Goal: Task Accomplishment & Management: Use online tool/utility

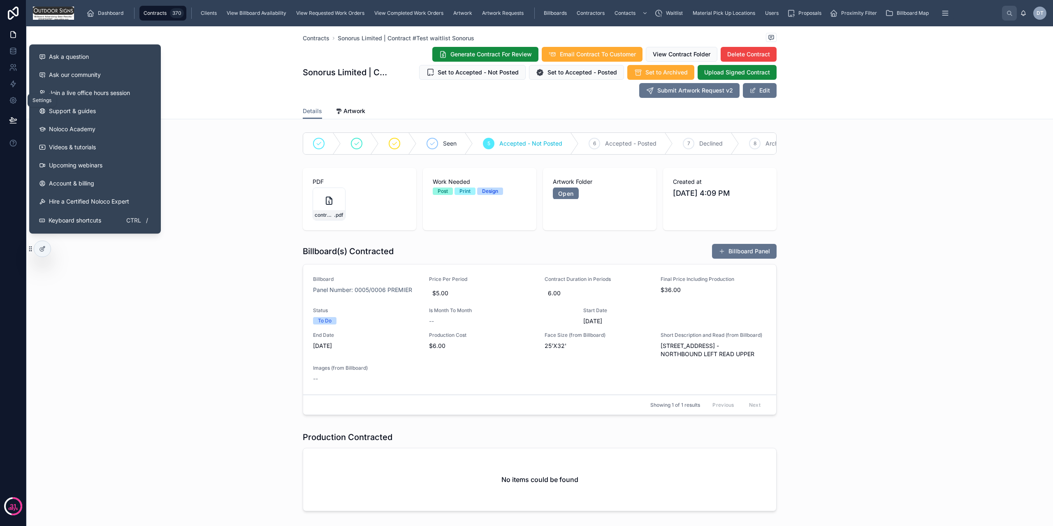
click at [5, 100] on link at bounding box center [13, 100] width 26 height 16
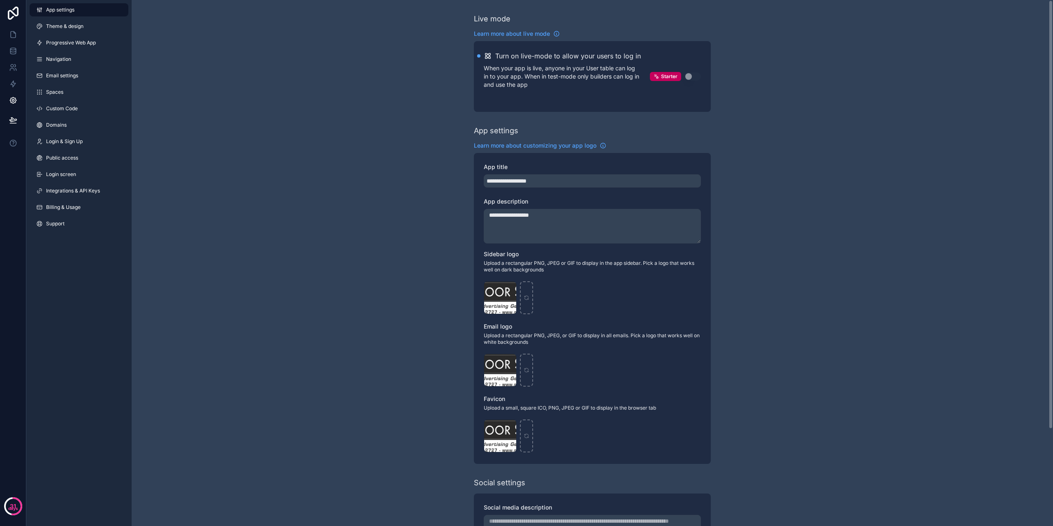
click at [76, 193] on span "Integrations & API Keys" at bounding box center [73, 190] width 54 height 7
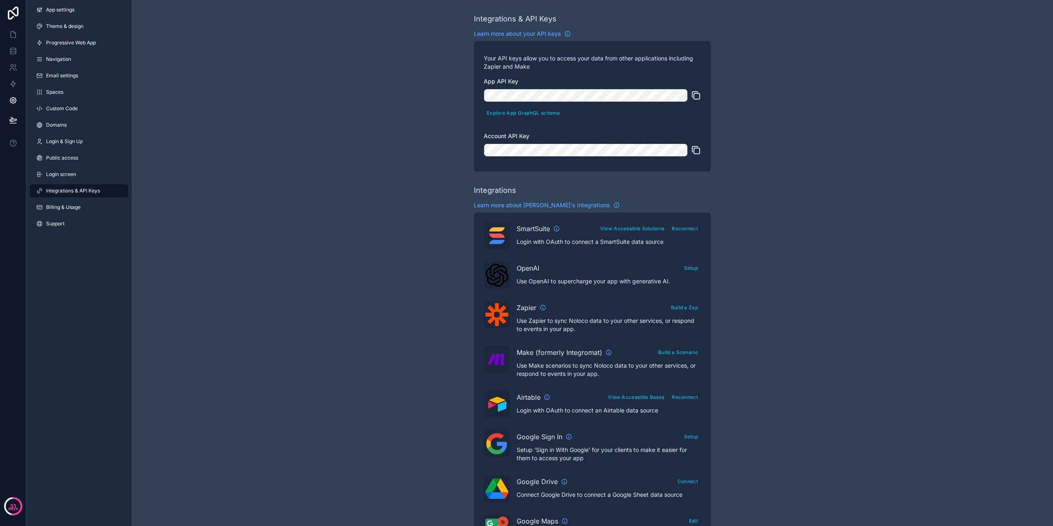
click at [697, 90] on button "scrollable content" at bounding box center [696, 95] width 10 height 13
click at [695, 150] on icon "scrollable content" at bounding box center [696, 150] width 10 height 10
click at [12, 86] on icon at bounding box center [13, 84] width 8 height 8
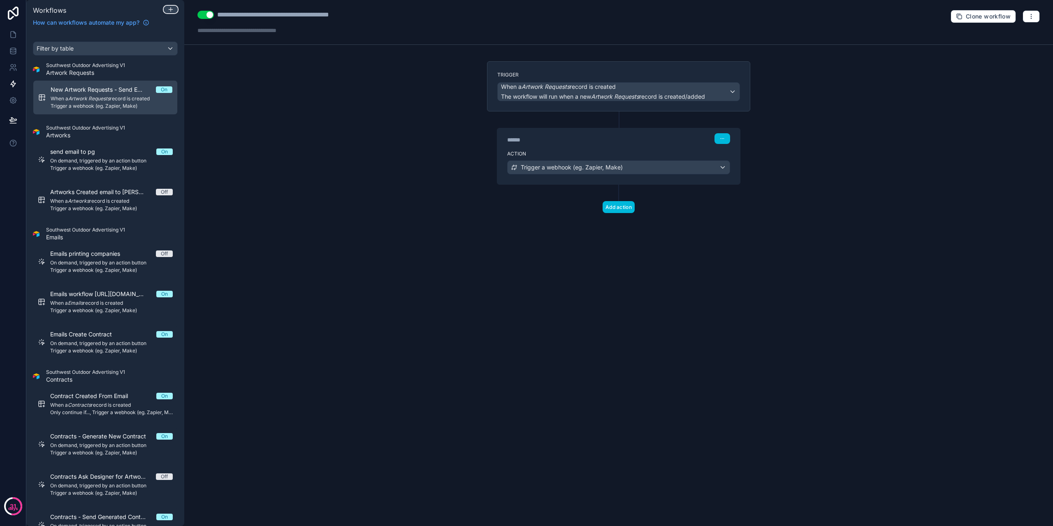
click at [168, 10] on icon at bounding box center [170, 9] width 7 height 7
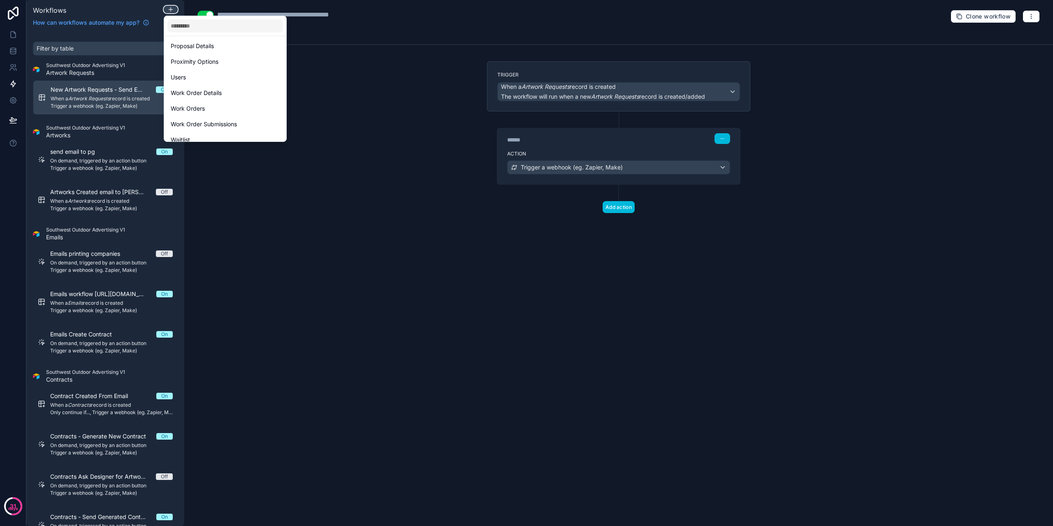
scroll to position [271, 0]
click at [204, 134] on div "Waitlist" at bounding box center [225, 132] width 109 height 10
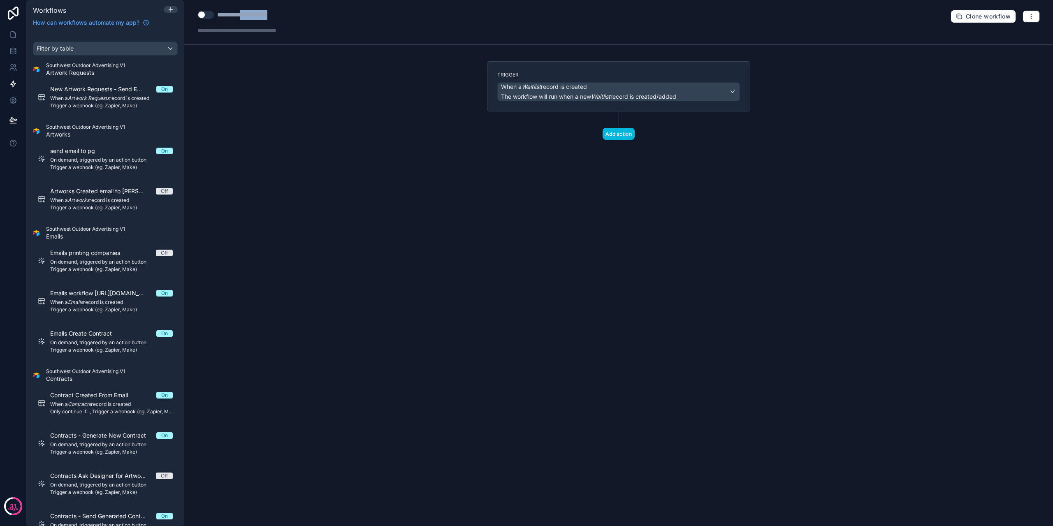
drag, startPoint x: 243, startPoint y: 16, endPoint x: 319, endPoint y: 9, distance: 76.8
click at [319, 9] on div "**********" at bounding box center [618, 22] width 868 height 45
type div "**********"
click at [583, 95] on span "The workflow will run when a new Waitlist record is created/added" at bounding box center [588, 96] width 175 height 7
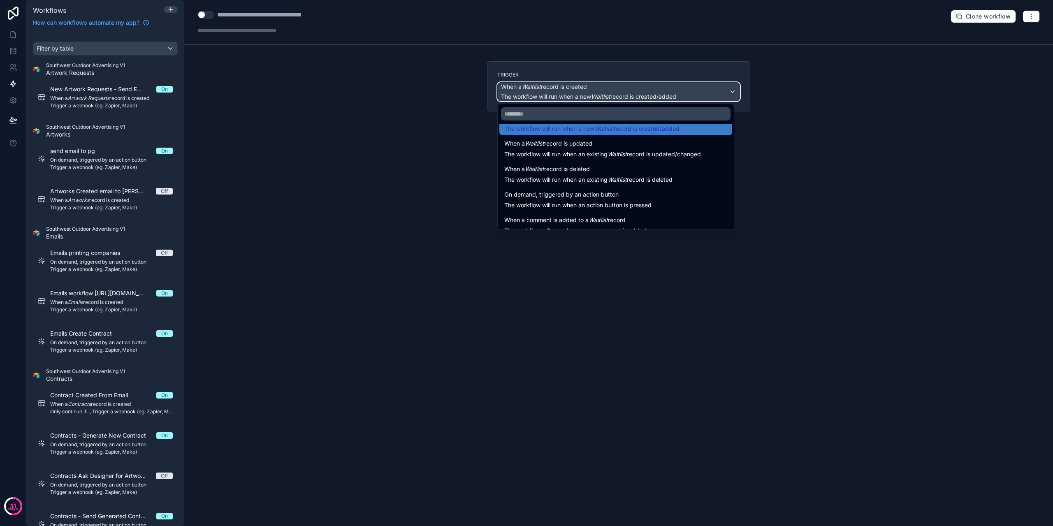
scroll to position [30, 0]
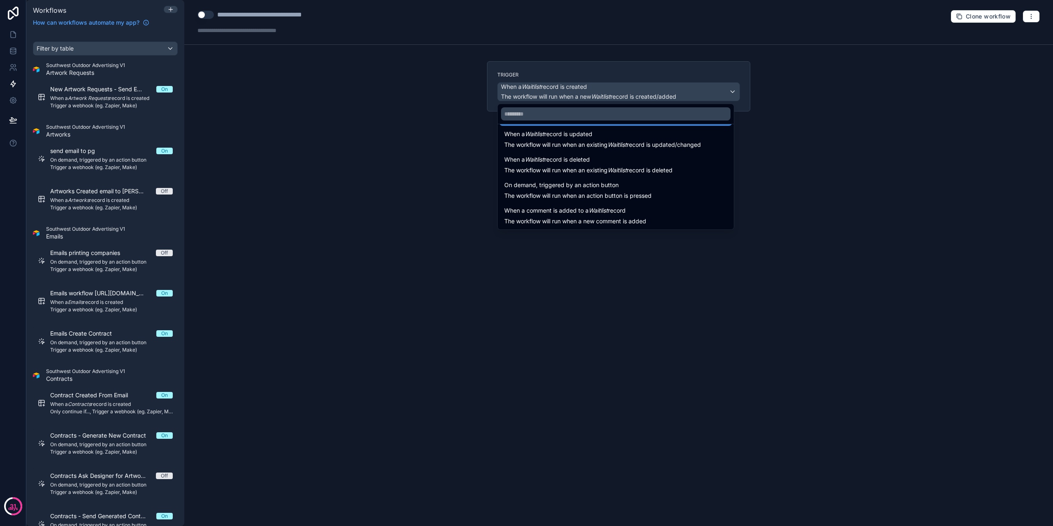
click at [612, 137] on span "When a Waitlist record is updated" at bounding box center [602, 134] width 197 height 10
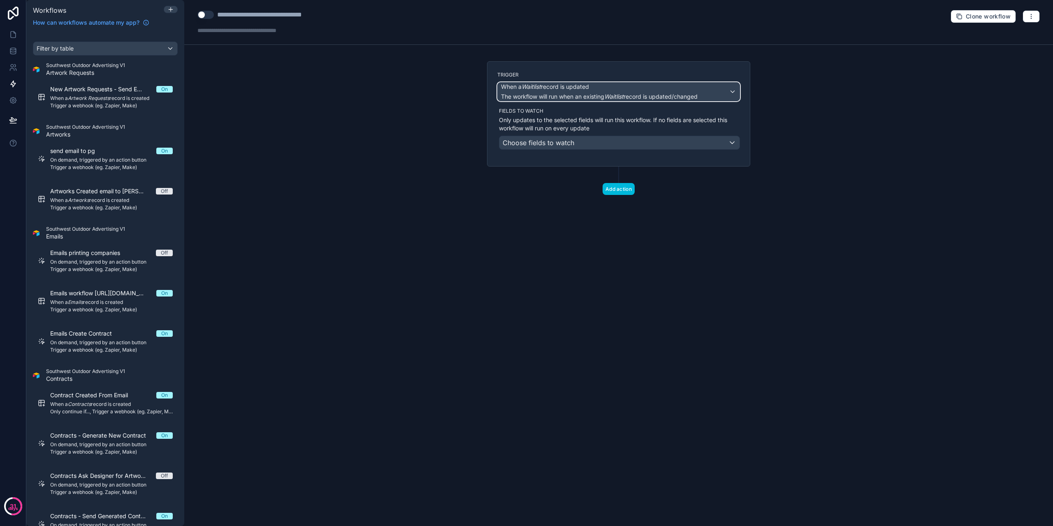
click at [615, 90] on span "When a Waitlist record is updated" at bounding box center [599, 87] width 197 height 8
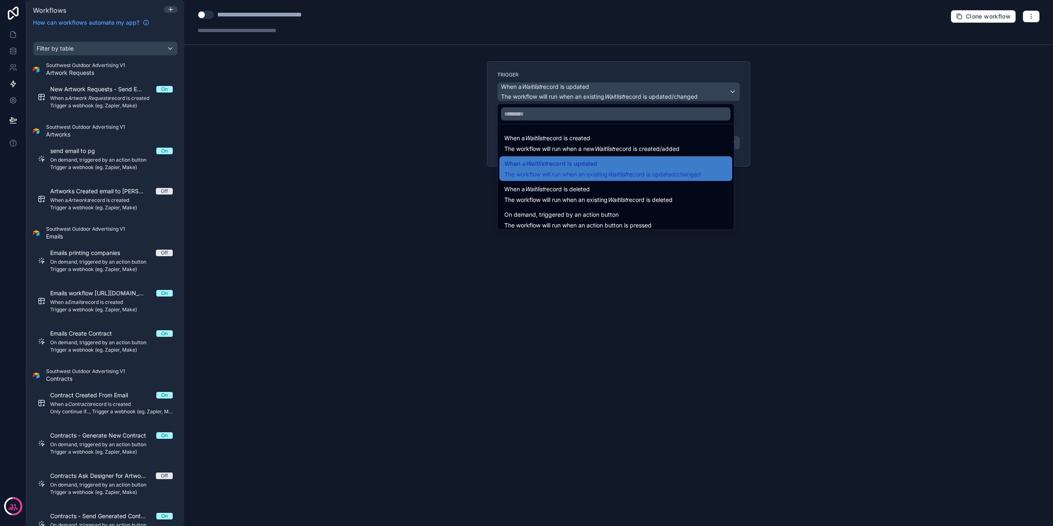
click at [615, 90] on div at bounding box center [526, 263] width 1053 height 526
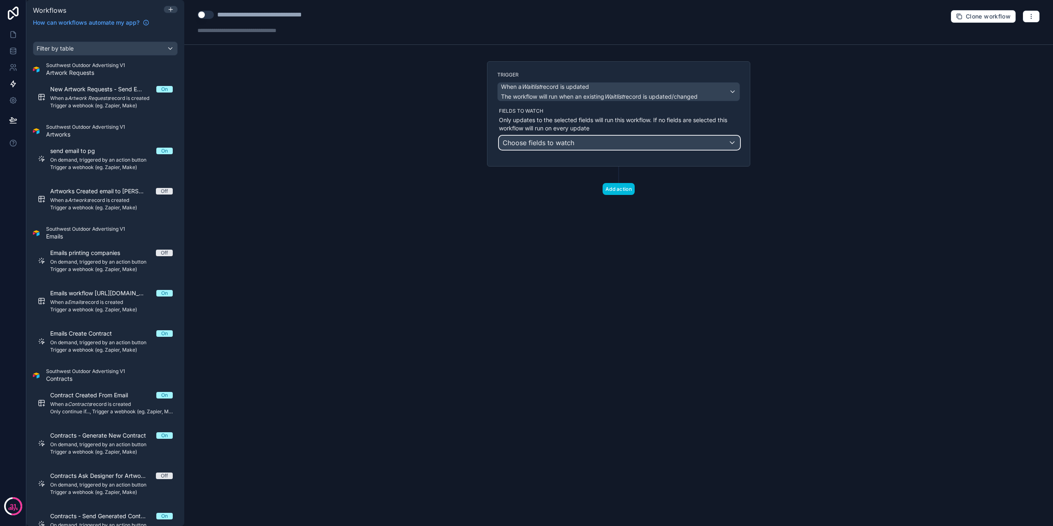
click at [570, 144] on span "Choose fields to watch" at bounding box center [538, 143] width 72 height 8
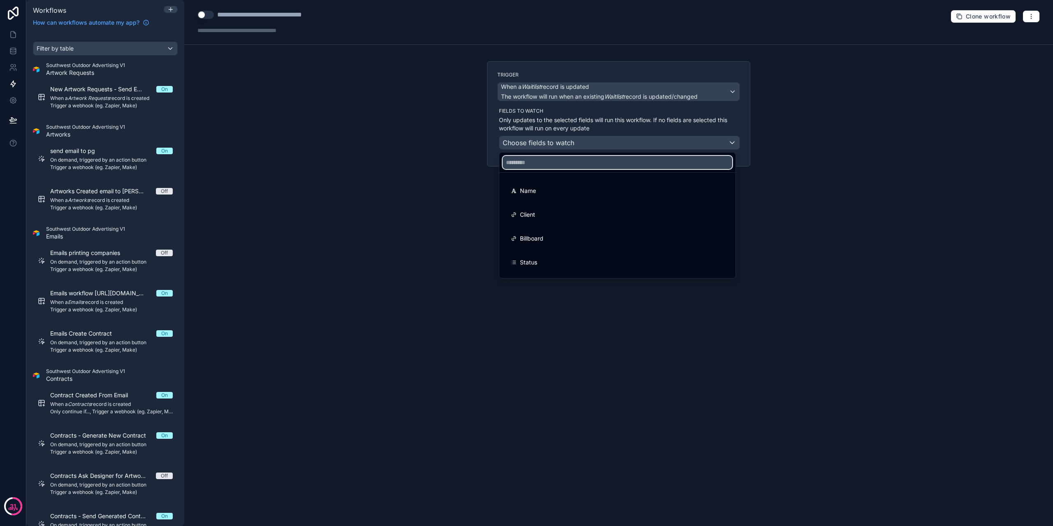
click at [554, 157] on input "text" at bounding box center [616, 162] width 229 height 13
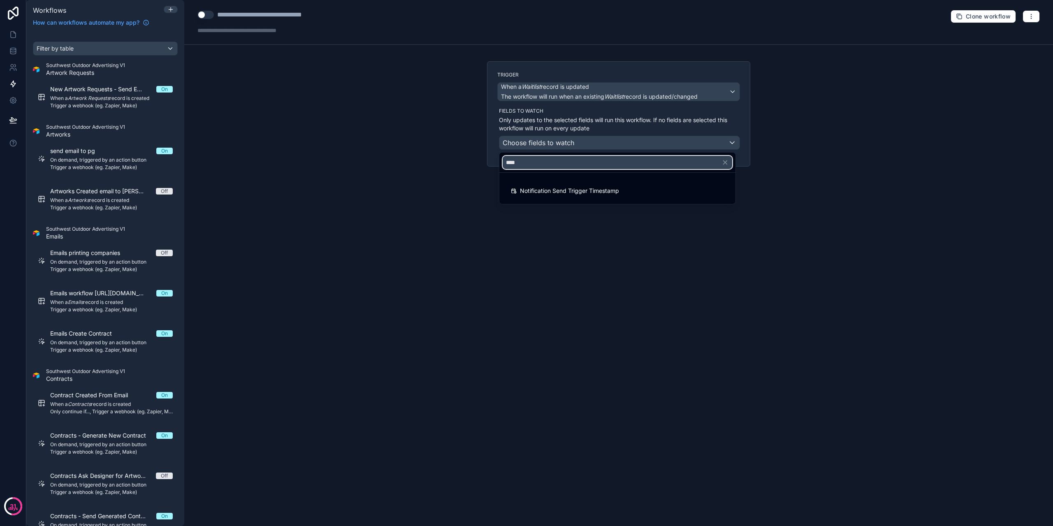
type input "****"
click at [572, 186] on span "Notification Send Trigger Timestamp" at bounding box center [569, 191] width 99 height 10
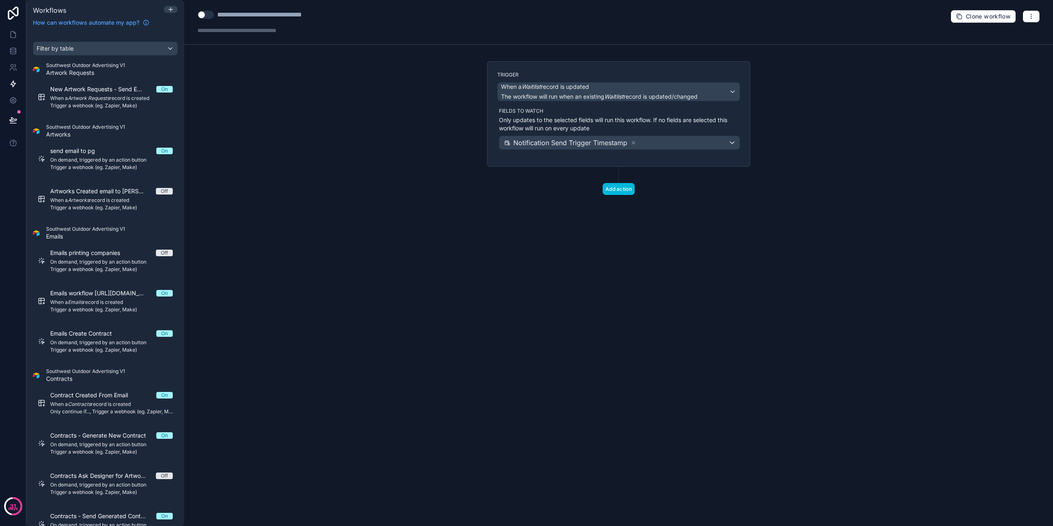
click at [622, 185] on button "Add action" at bounding box center [618, 189] width 32 height 12
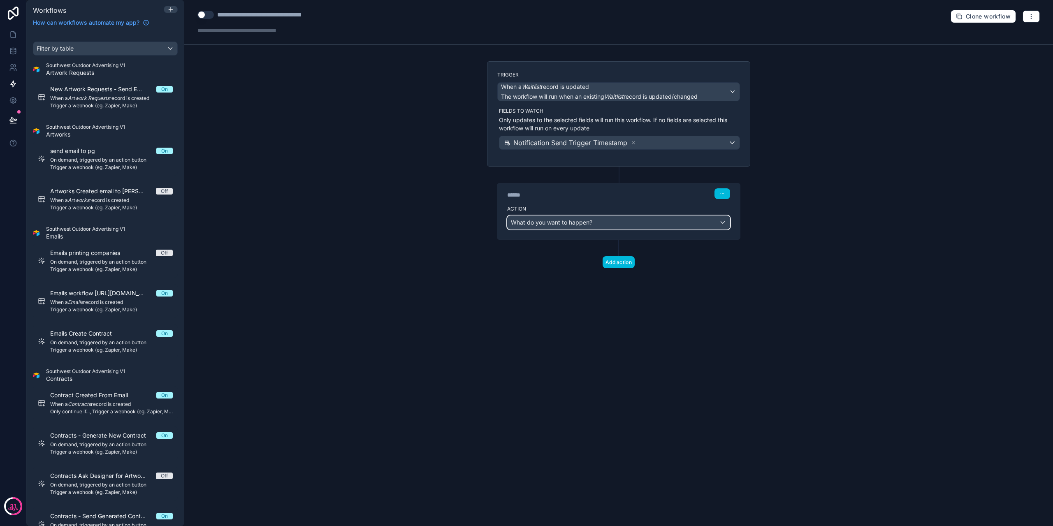
click at [574, 220] on span "What do you want to happen?" at bounding box center [551, 222] width 81 height 7
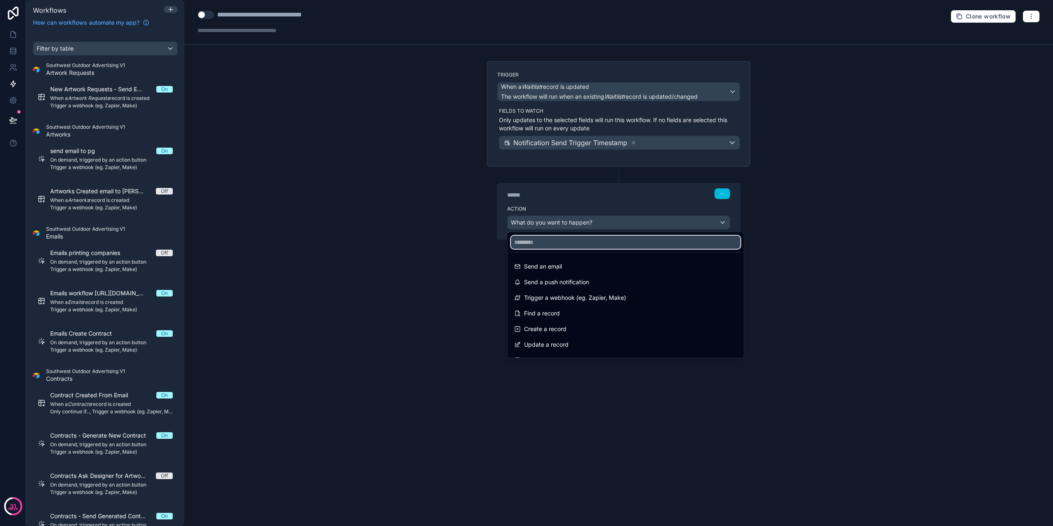
click at [572, 241] on input "text" at bounding box center [625, 242] width 229 height 13
click at [569, 284] on span "Send a push notification" at bounding box center [556, 282] width 65 height 10
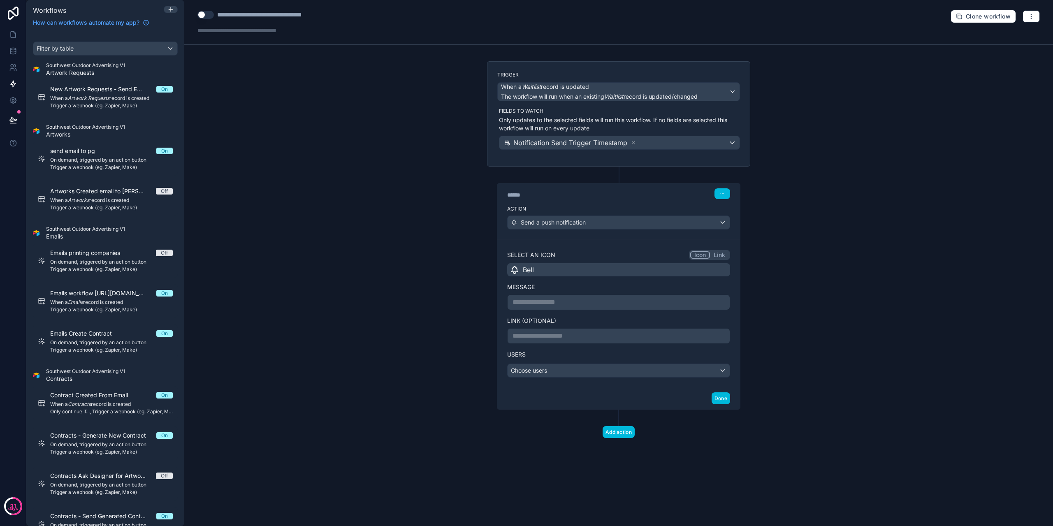
click at [692, 266] on div "Bell" at bounding box center [618, 269] width 223 height 13
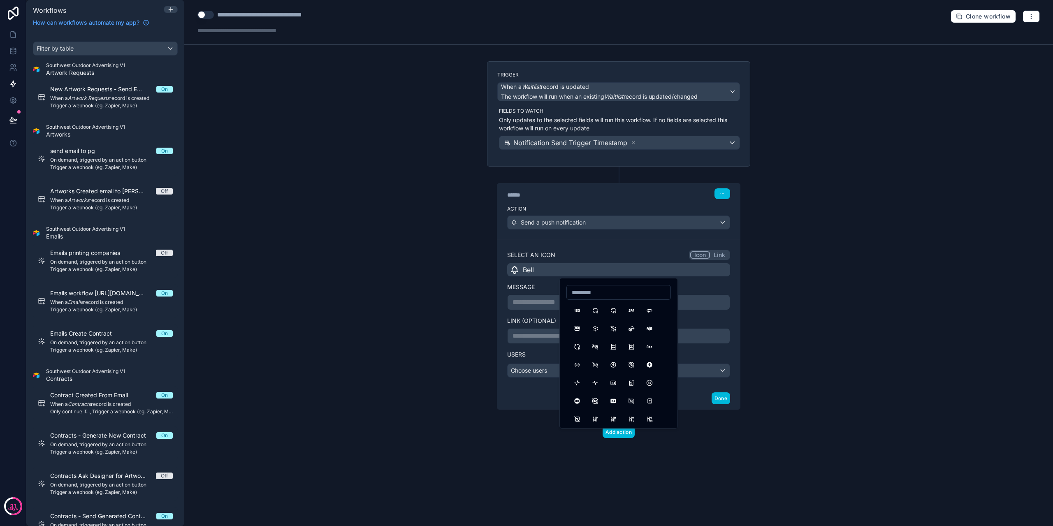
click at [639, 247] on div "**********" at bounding box center [618, 313] width 243 height 148
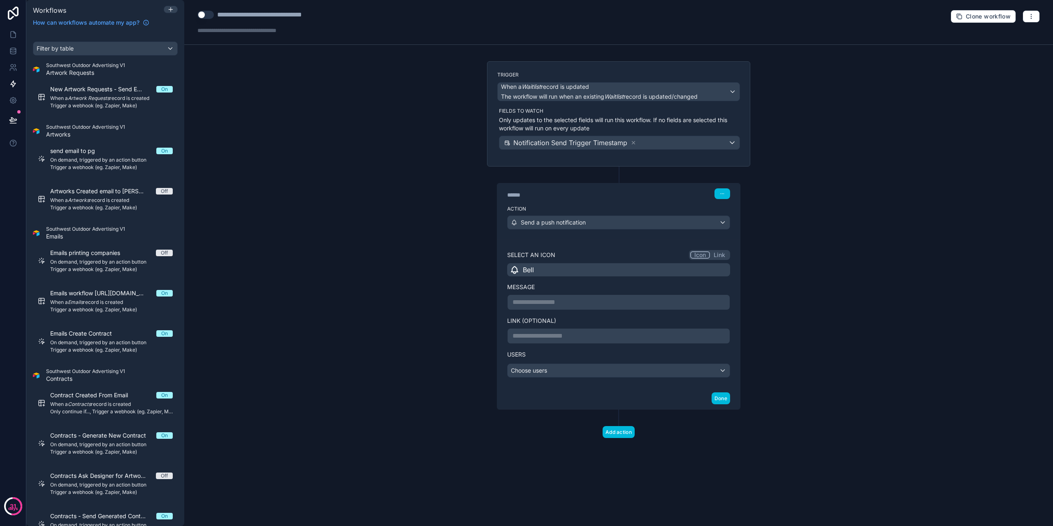
click at [568, 300] on p "**********" at bounding box center [618, 302] width 212 height 10
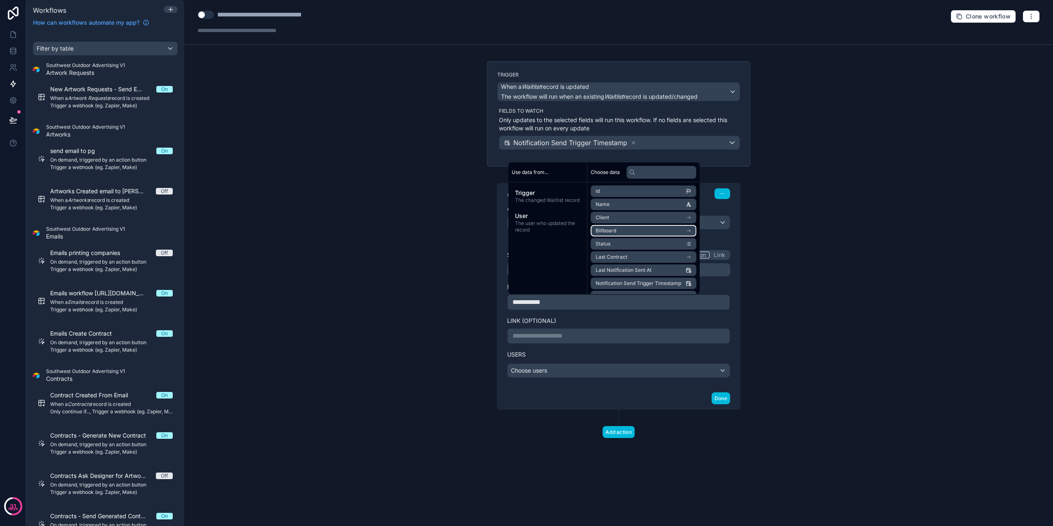
click at [677, 228] on li "Billboard" at bounding box center [643, 231] width 106 height 12
click at [655, 220] on li "Billboard Label" at bounding box center [643, 219] width 106 height 12
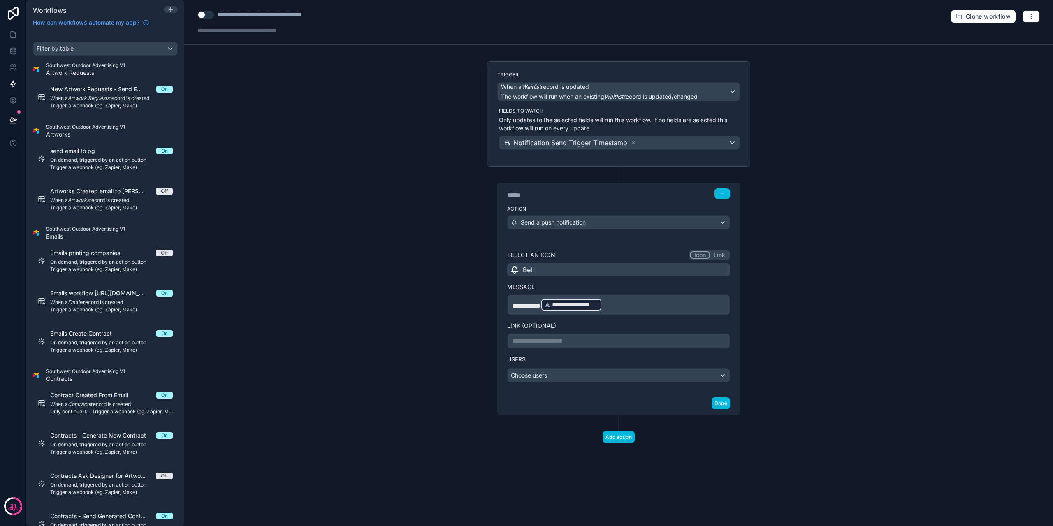
click at [657, 302] on p "**********" at bounding box center [618, 304] width 212 height 15
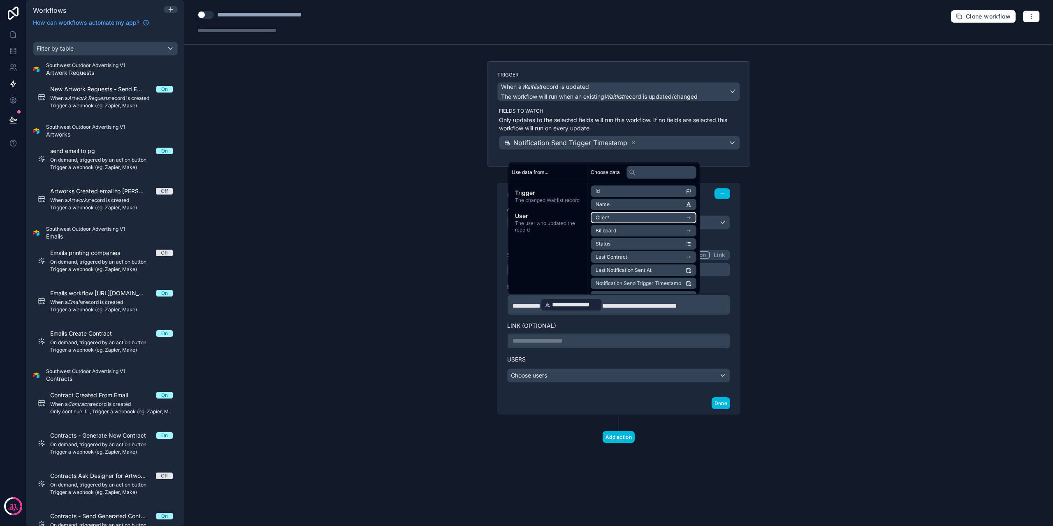
click at [690, 218] on li "Client" at bounding box center [643, 218] width 106 height 12
click at [669, 217] on li "Name" at bounding box center [643, 219] width 106 height 12
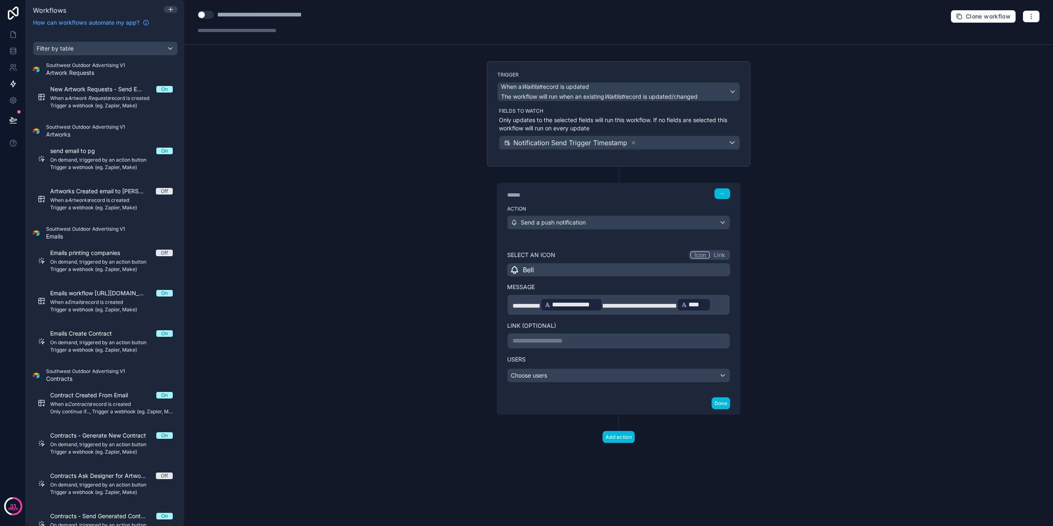
click at [677, 303] on span "**********" at bounding box center [639, 306] width 75 height 6
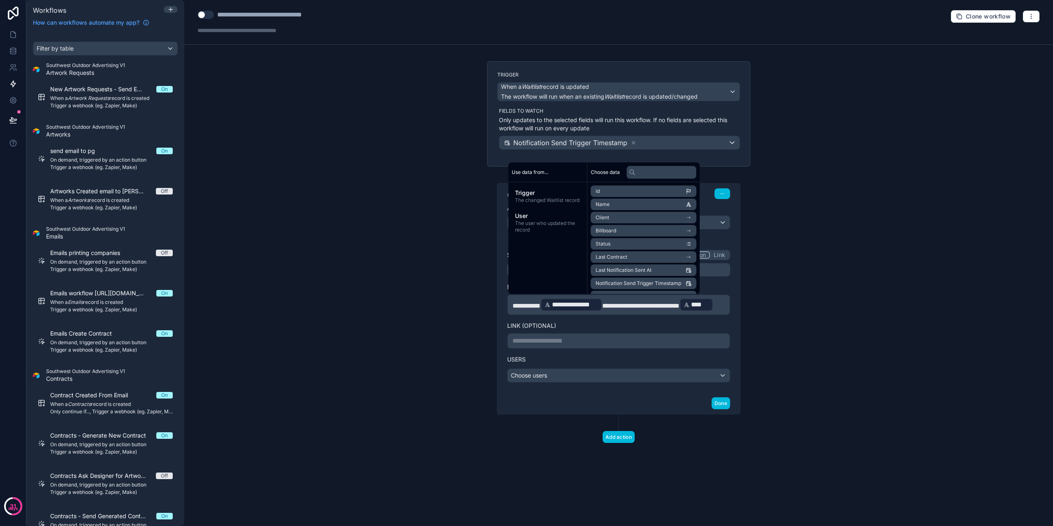
click at [687, 330] on label "Link (optional)" at bounding box center [618, 326] width 223 height 8
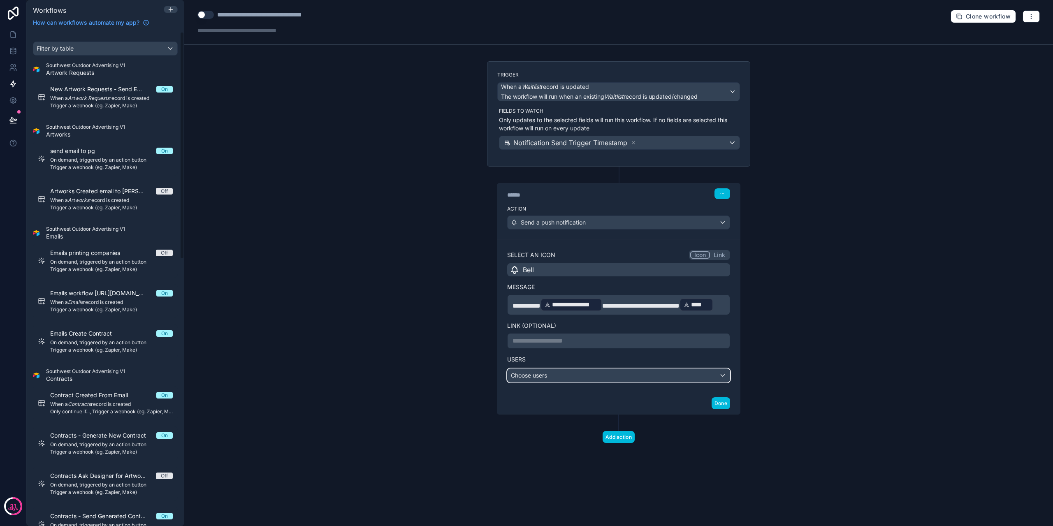
click at [552, 382] on div "Choose users" at bounding box center [618, 375] width 222 height 13
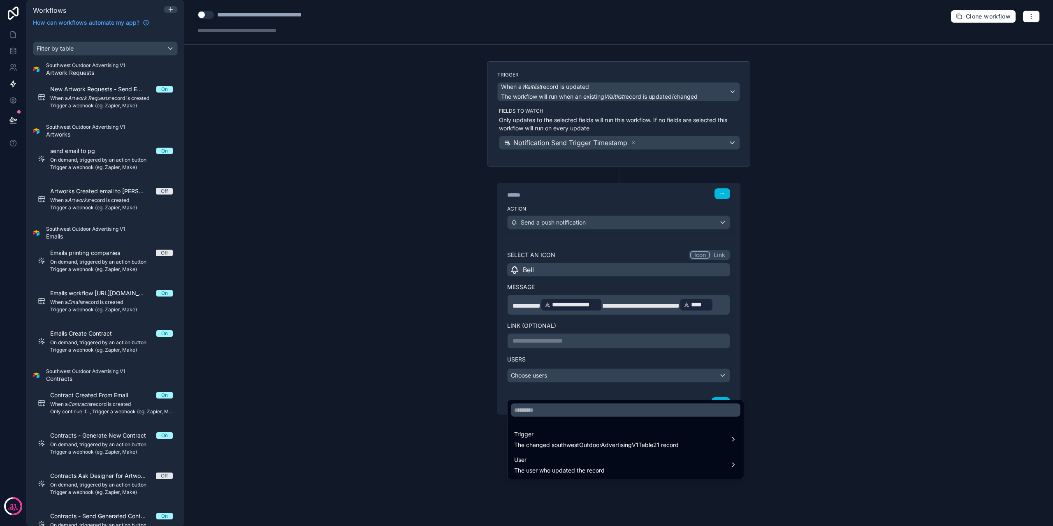
click at [701, 467] on div "User The user who updated the record" at bounding box center [625, 465] width 223 height 20
click at [840, 379] on div at bounding box center [526, 263] width 1053 height 526
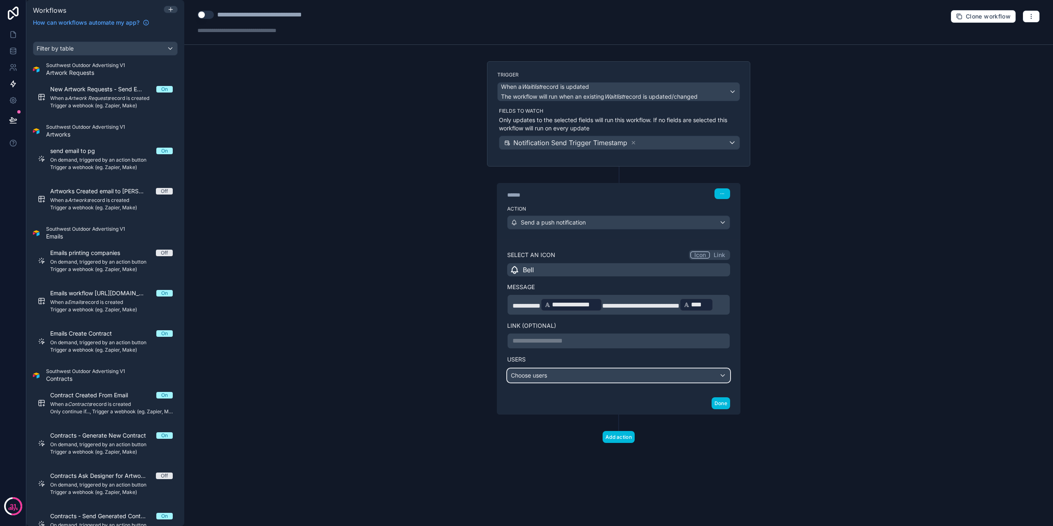
click at [711, 382] on button "Choose users" at bounding box center [618, 375] width 223 height 14
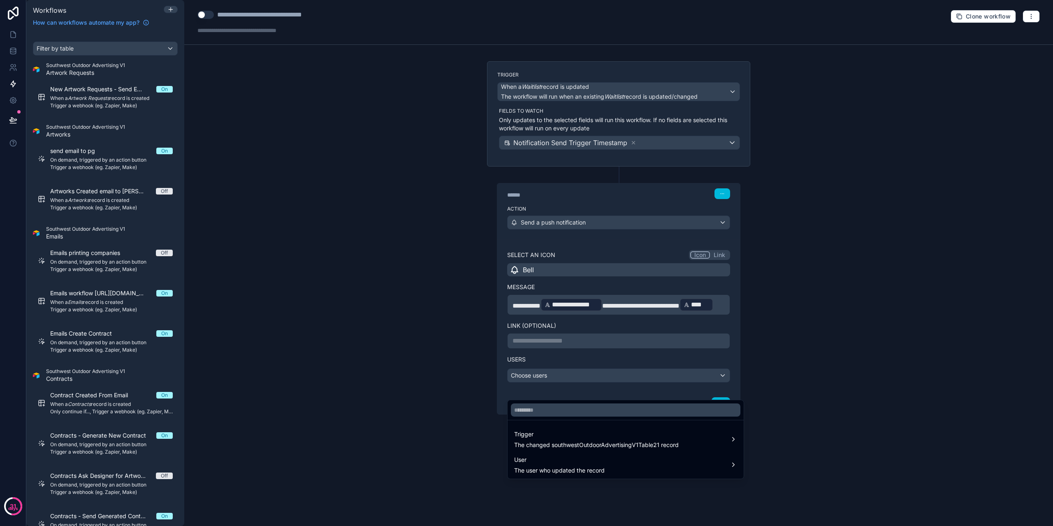
click at [558, 471] on span "The user who updated the record" at bounding box center [559, 470] width 90 height 8
click at [587, 439] on div "Trigger The changed southwestOutdoorAdvertisingV1Table21 record" at bounding box center [596, 439] width 164 height 20
click at [801, 455] on div "Last Contract" at bounding box center [778, 456] width 57 height 10
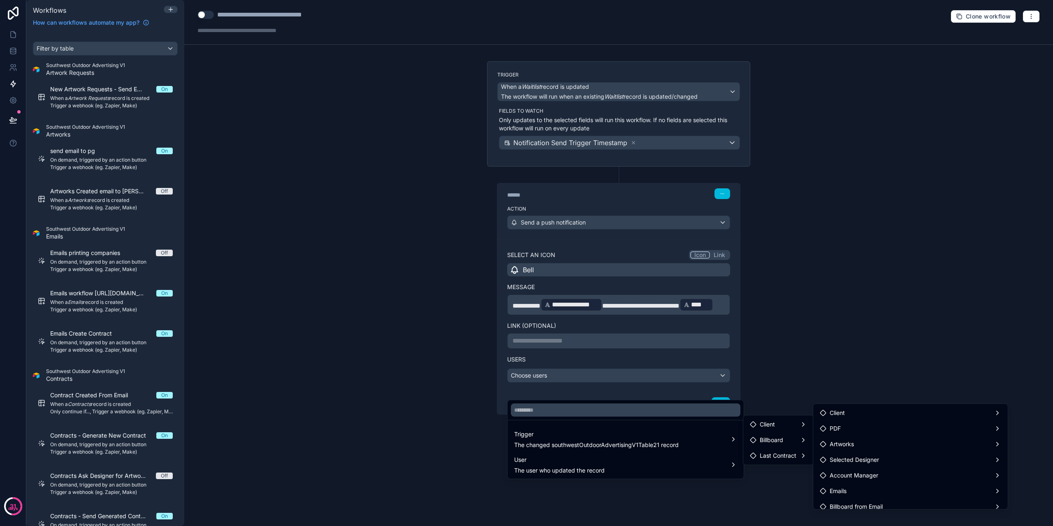
click at [669, 463] on div "User The user who updated the record" at bounding box center [625, 465] width 223 height 20
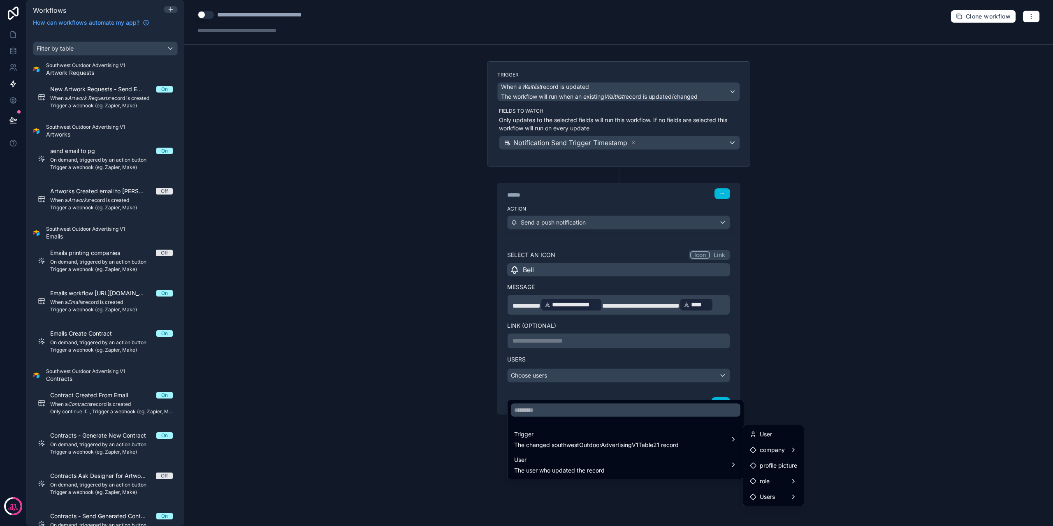
click at [768, 503] on div "Users" at bounding box center [773, 496] width 57 height 15
click at [772, 481] on div "role" at bounding box center [773, 481] width 47 height 10
click at [772, 495] on span "Users" at bounding box center [766, 497] width 15 height 10
click at [779, 430] on div "User" at bounding box center [773, 434] width 47 height 10
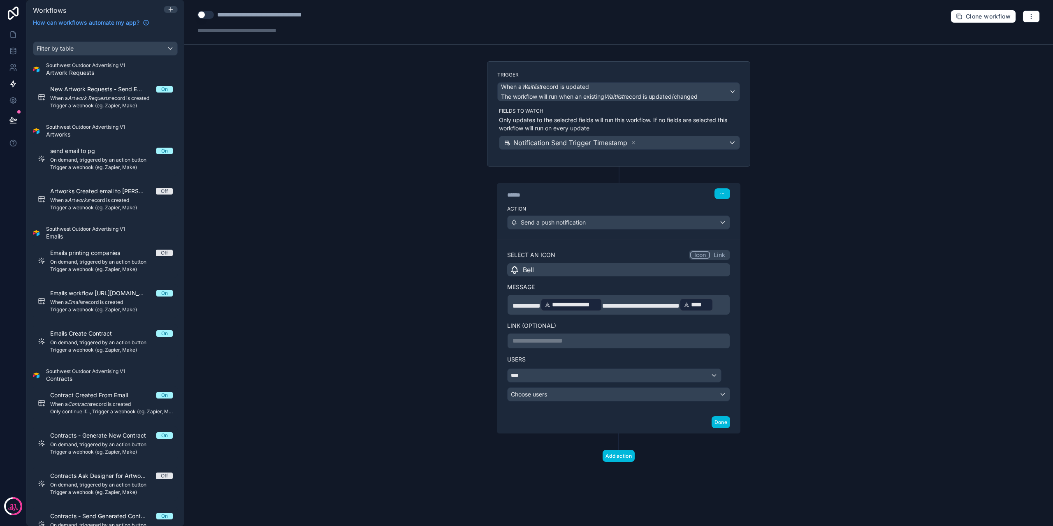
click at [663, 401] on div "**** Choose users" at bounding box center [618, 384] width 223 height 33
click at [657, 401] on div "Choose users" at bounding box center [618, 394] width 222 height 13
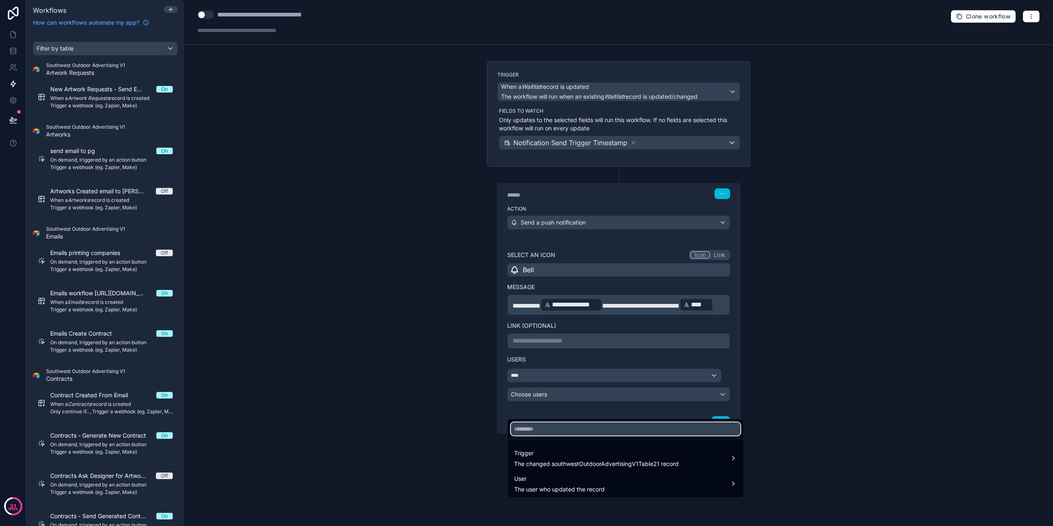
click at [596, 422] on input "text" at bounding box center [625, 428] width 229 height 13
click at [764, 385] on div at bounding box center [526, 263] width 1053 height 526
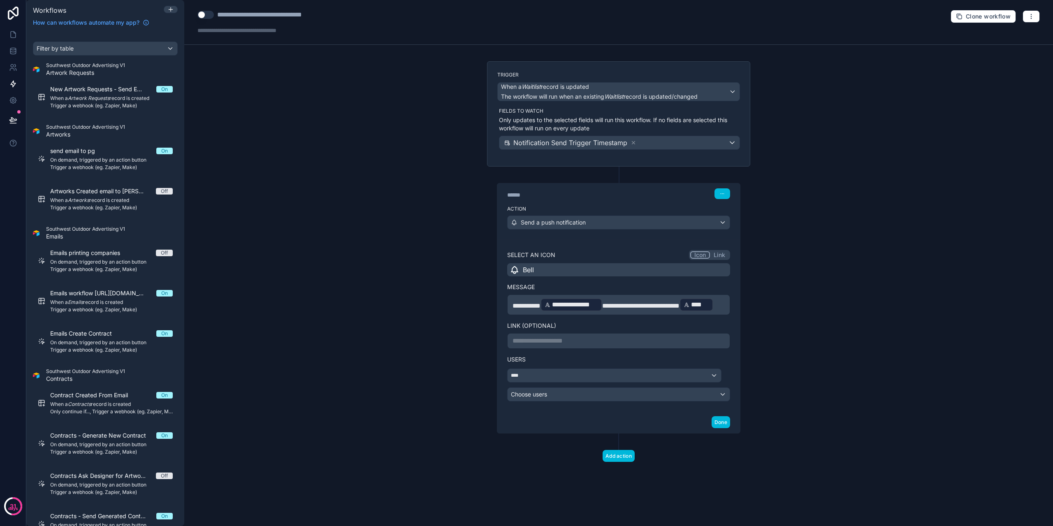
click at [713, 428] on button "Done" at bounding box center [720, 422] width 19 height 12
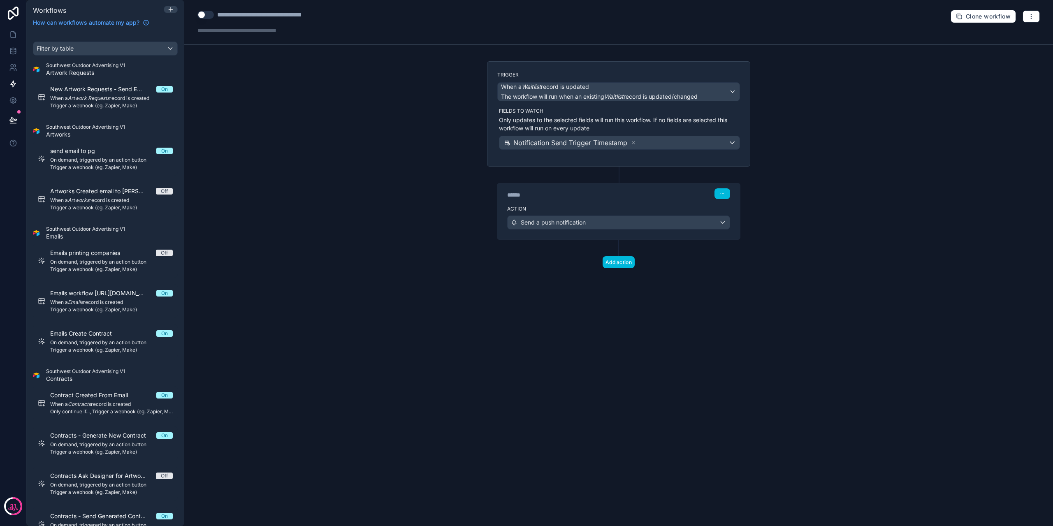
click at [202, 12] on button "Use setting" at bounding box center [205, 15] width 16 height 8
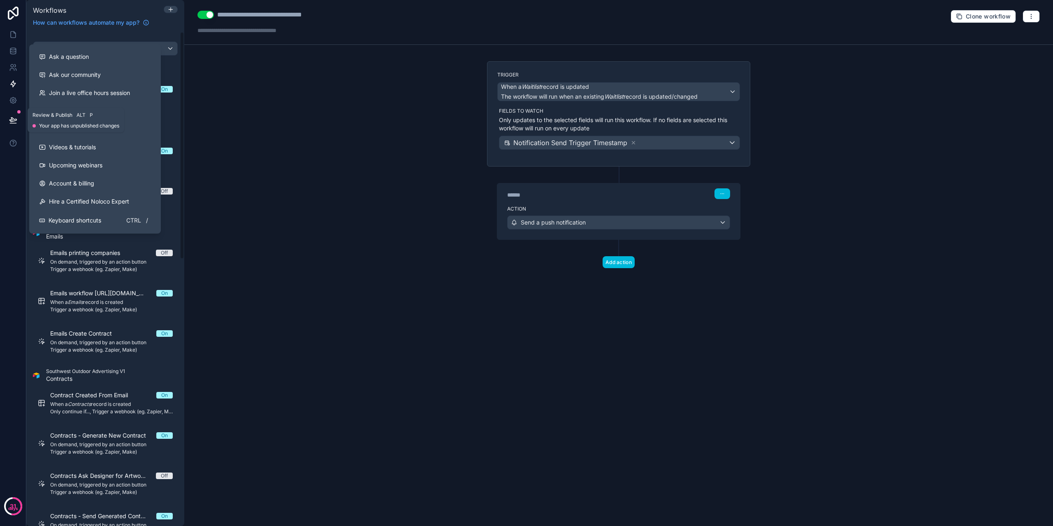
click at [8, 121] on button at bounding box center [13, 120] width 18 height 23
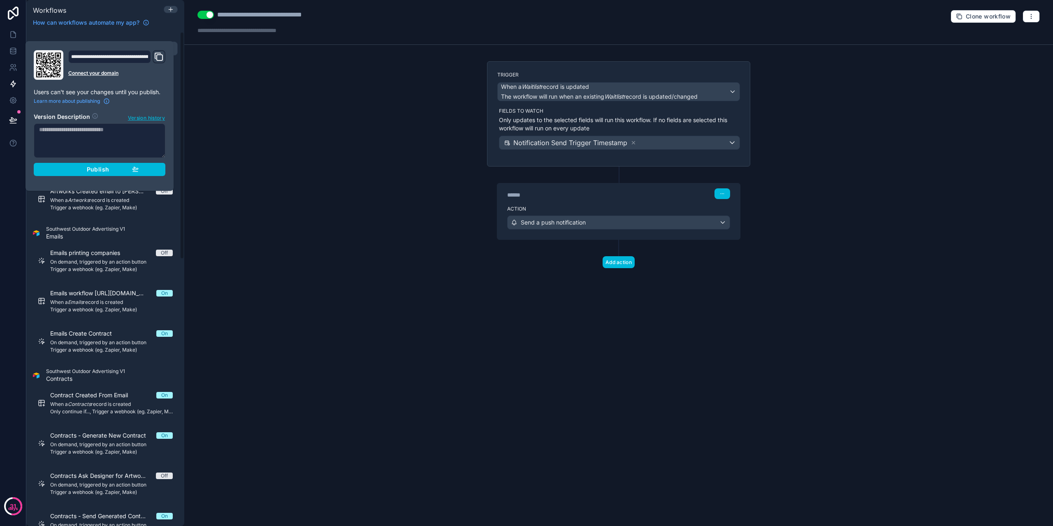
click at [92, 166] on span "Publish" at bounding box center [98, 169] width 22 height 7
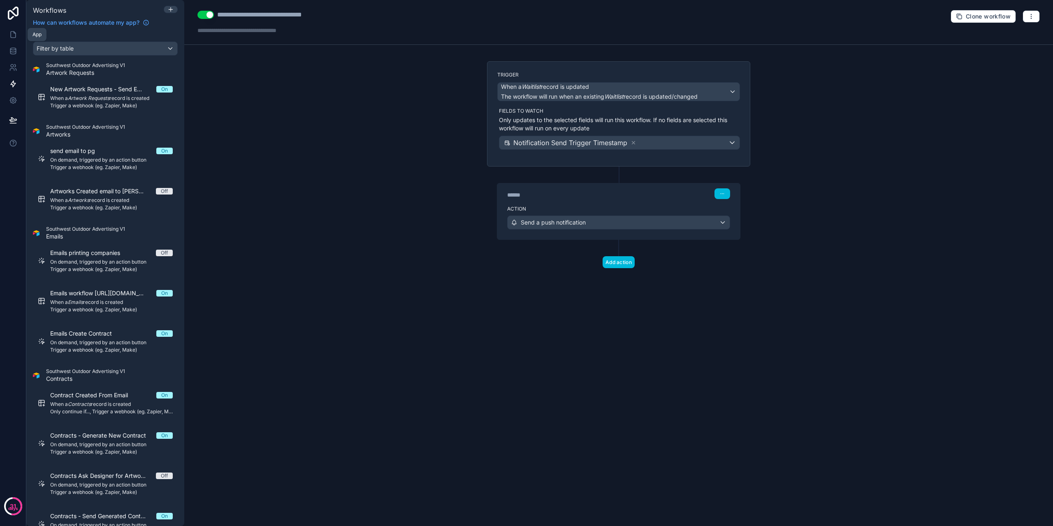
click at [4, 35] on link at bounding box center [13, 34] width 26 height 16
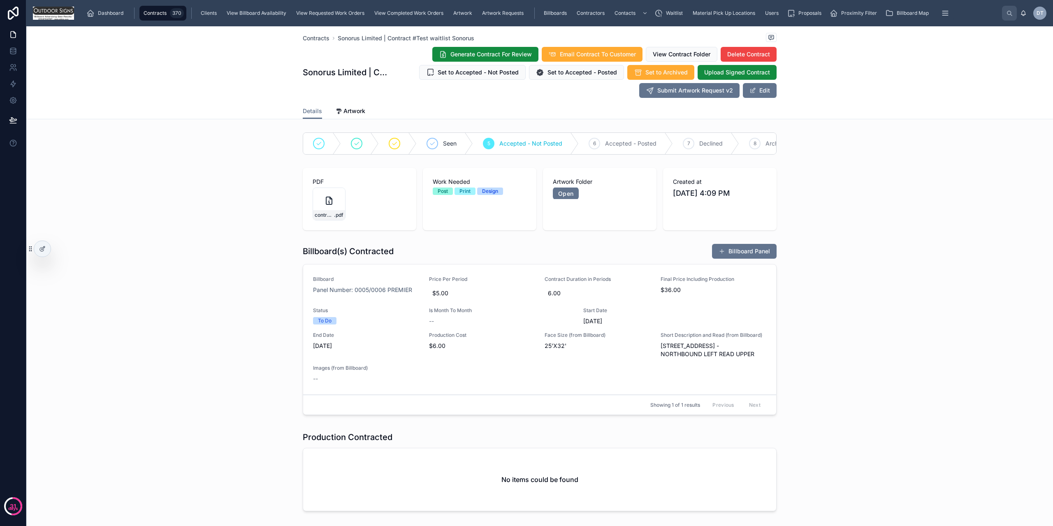
click at [1035, 90] on div "Contracts Sonorus Limited | Contract #Test waitlist Sonorus Sonorus Limited | C…" at bounding box center [539, 72] width 1026 height 93
click at [1020, 14] on icon at bounding box center [1023, 13] width 7 height 7
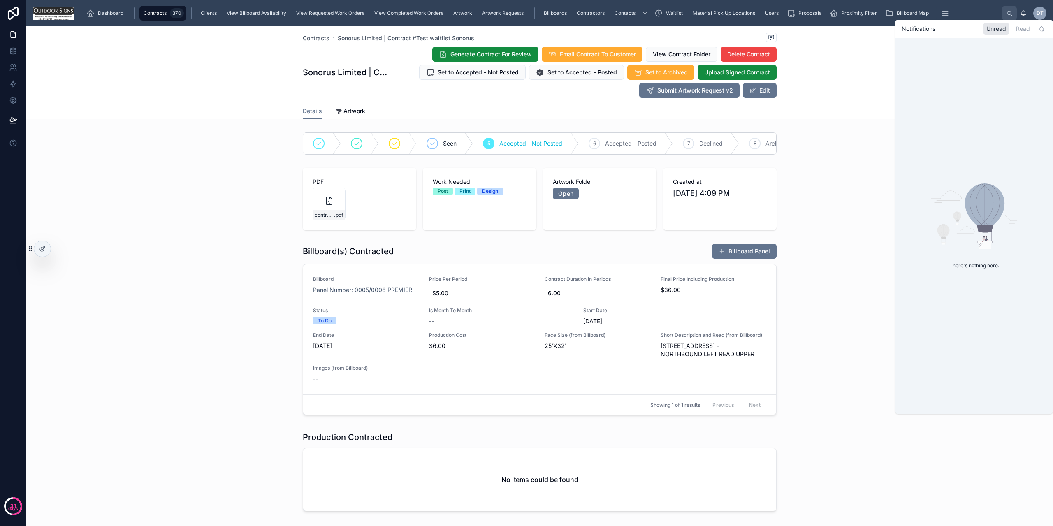
click at [1026, 27] on div "Read" at bounding box center [1022, 29] width 21 height 12
click at [1004, 30] on div "Unread" at bounding box center [996, 29] width 26 height 12
click at [1040, 29] on icon at bounding box center [1041, 28] width 7 height 7
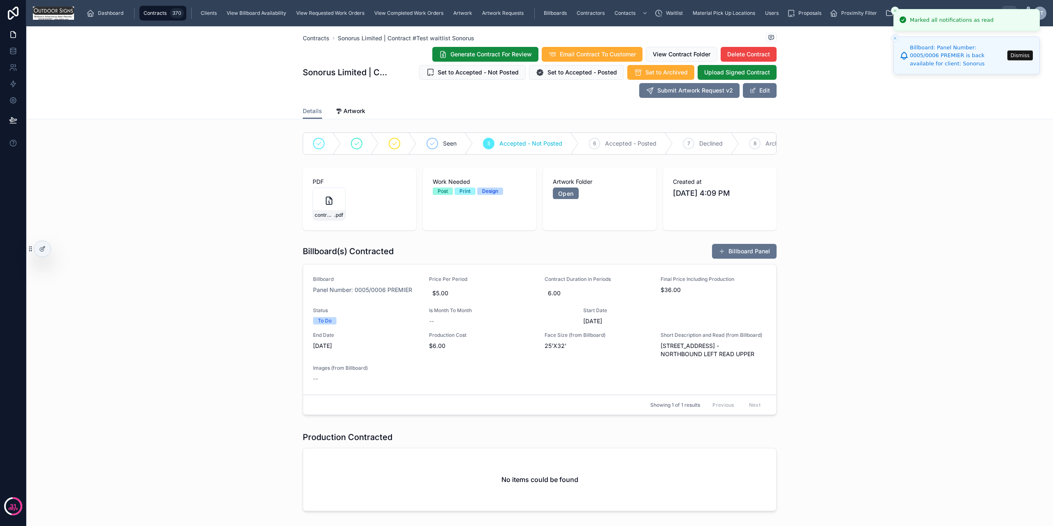
click at [899, 11] on li "Marked all notifications as read" at bounding box center [966, 20] width 146 height 22
click at [896, 12] on icon "Close toast" at bounding box center [894, 10] width 5 height 5
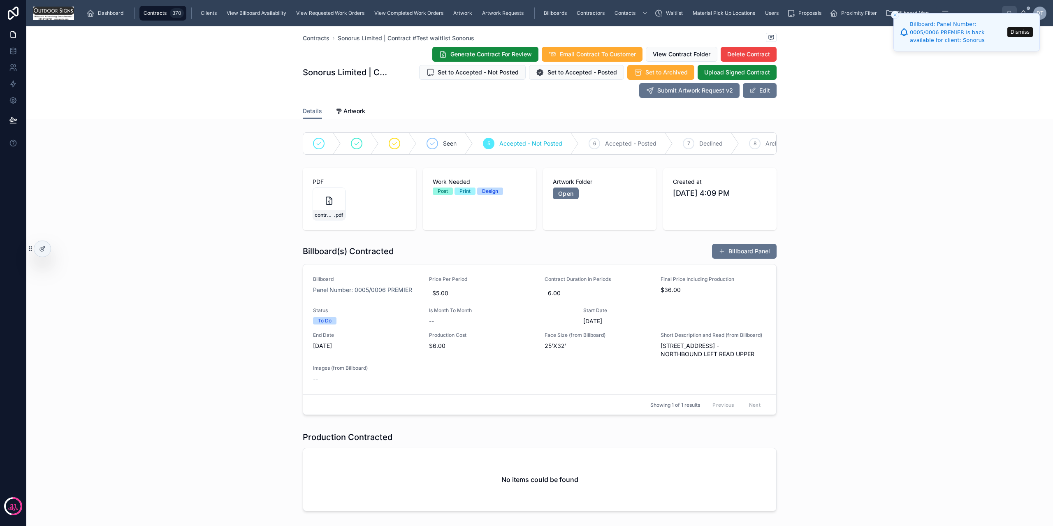
click at [855, 139] on div "Seen 5 Accepted - Not Posted 6 Accepted - Posted 7 Declined 8 Archived" at bounding box center [539, 143] width 1026 height 29
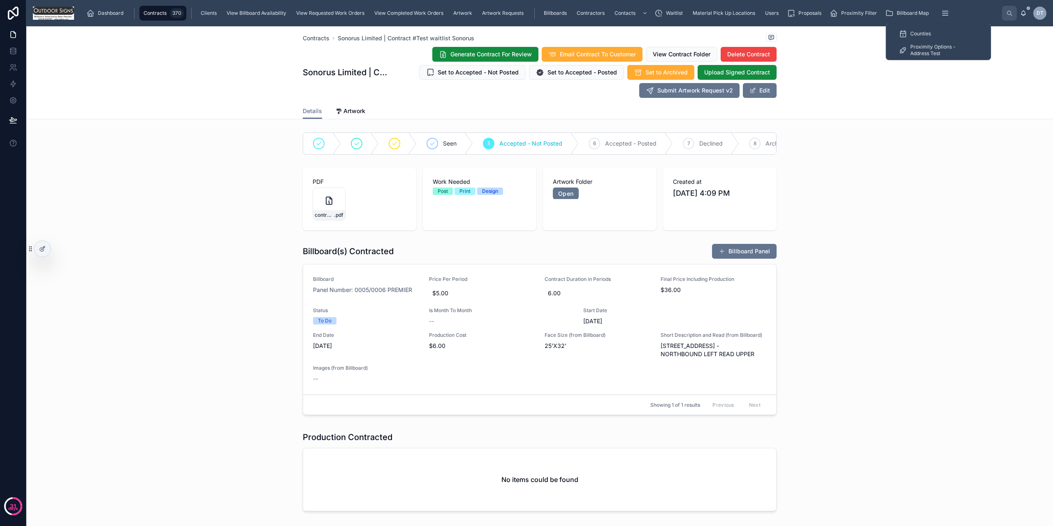
click at [937, 9] on button "scrollable content" at bounding box center [945, 13] width 18 height 15
click at [914, 103] on div "Contracts Sonorus Limited | Contract #Test waitlist Sonorus Sonorus Limited | C…" at bounding box center [539, 72] width 1026 height 93
click at [268, 83] on div "Contracts Sonorus Limited | Contract #Test waitlist Sonorus Sonorus Limited | C…" at bounding box center [539, 72] width 1026 height 93
click at [16, 102] on icon at bounding box center [13, 100] width 8 height 8
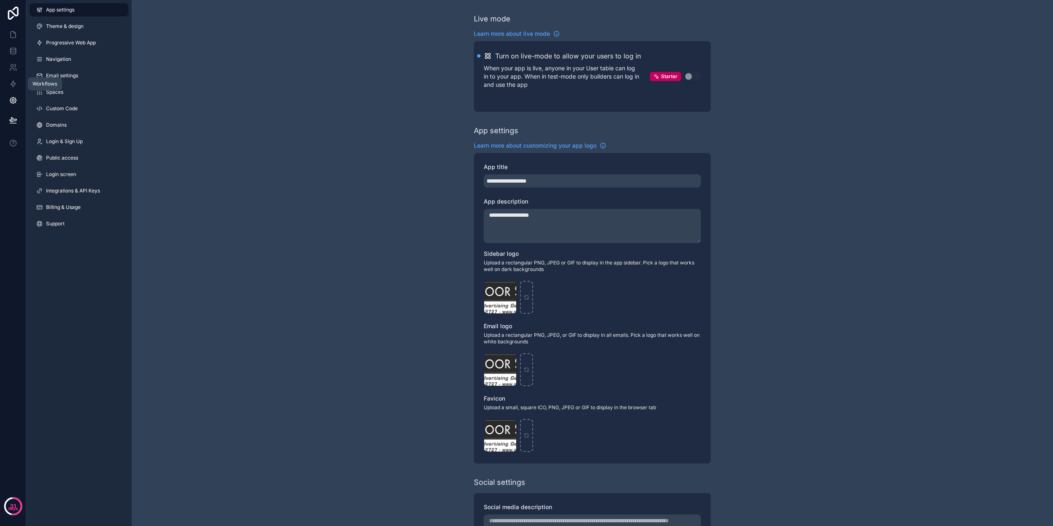
click at [8, 80] on link at bounding box center [13, 84] width 26 height 16
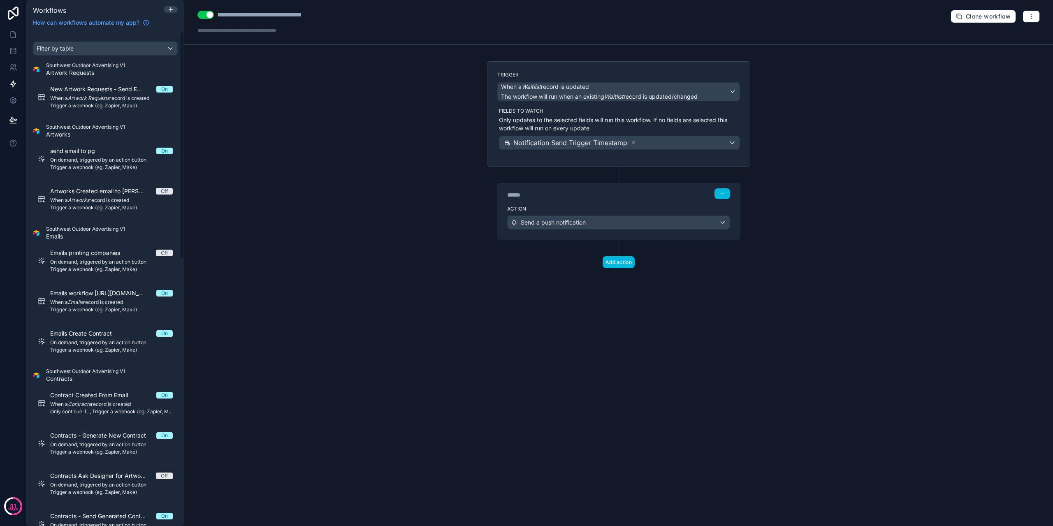
click at [579, 197] on div "******" at bounding box center [568, 195] width 123 height 8
click at [604, 194] on div "******" at bounding box center [568, 195] width 123 height 8
click at [617, 211] on div "Action Send a push notification" at bounding box center [618, 220] width 243 height 37
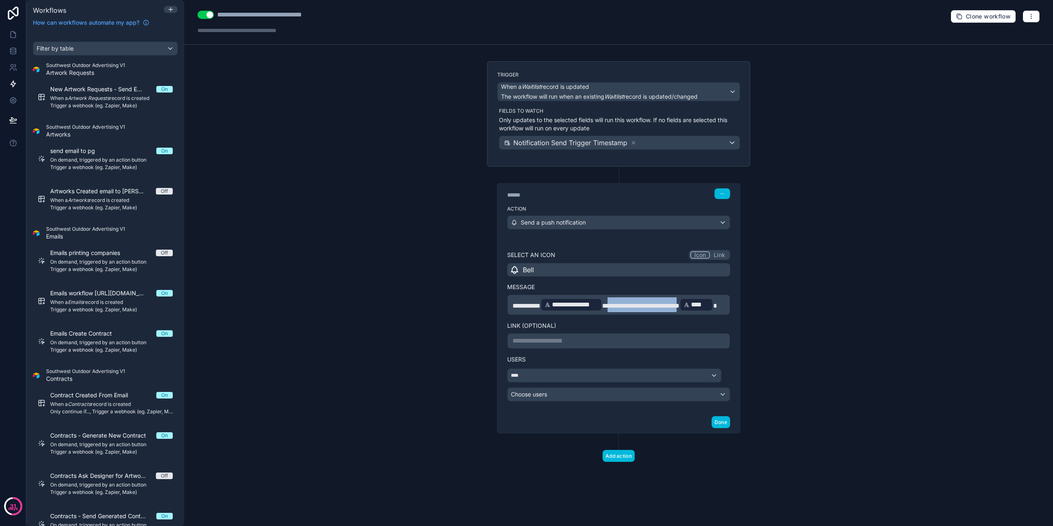
drag, startPoint x: 608, startPoint y: 307, endPoint x: 688, endPoint y: 315, distance: 81.0
click at [688, 315] on div "**********" at bounding box center [618, 299] width 223 height 99
copy span "**********"
click at [11, 35] on icon at bounding box center [13, 35] width 5 height 6
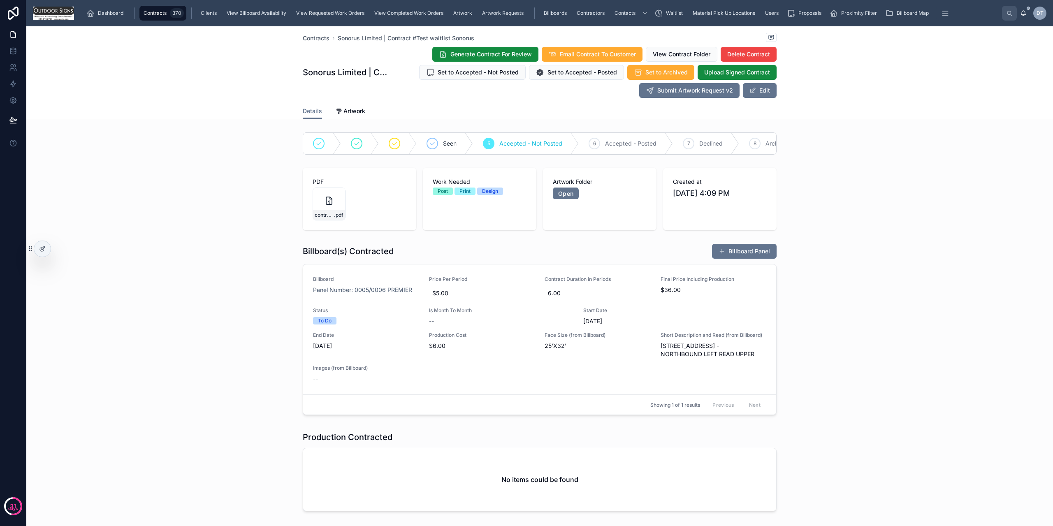
click at [666, 11] on span "Waitlist" at bounding box center [674, 13] width 17 height 7
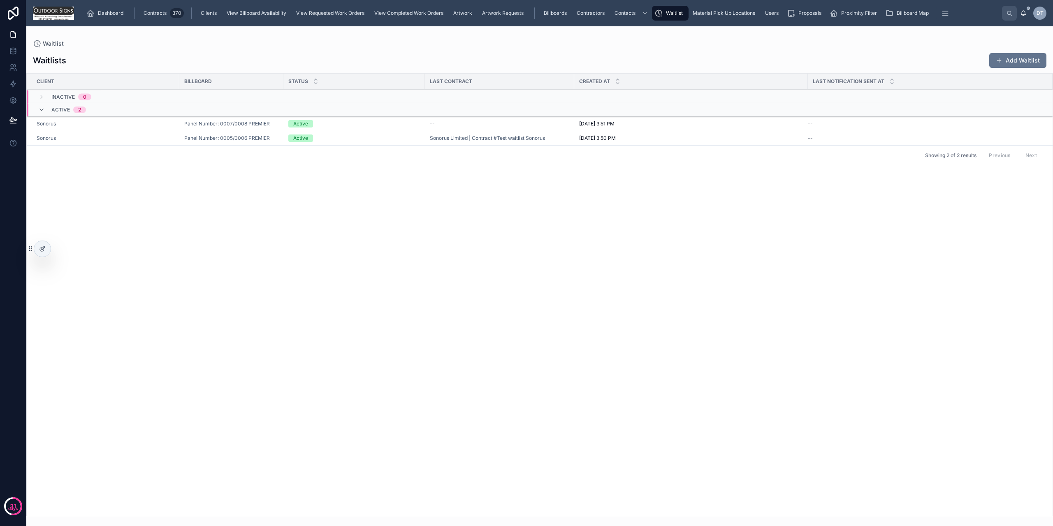
click at [73, 124] on div "Sonorus" at bounding box center [106, 123] width 138 height 7
